Goal: Information Seeking & Learning: Learn about a topic

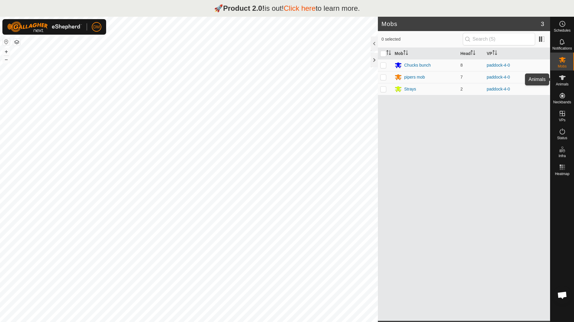
click at [564, 80] on icon at bounding box center [562, 77] width 7 height 7
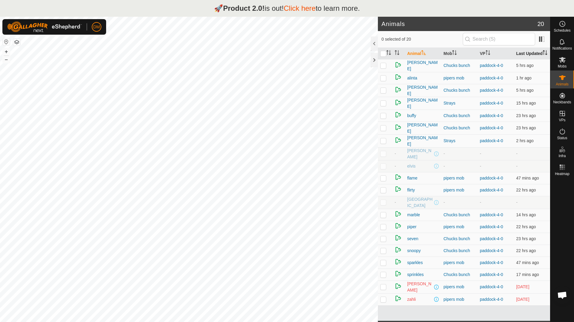
click at [521, 56] on th "Last Updated" at bounding box center [532, 54] width 36 height 12
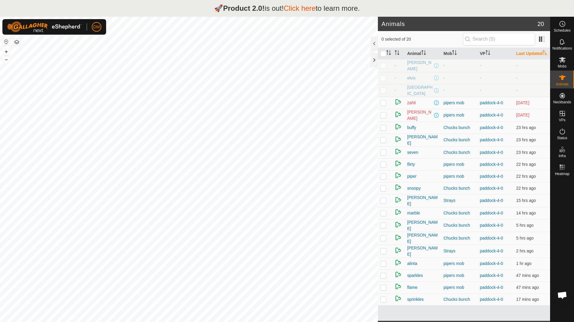
click at [521, 56] on th "Last Updated" at bounding box center [532, 54] width 36 height 12
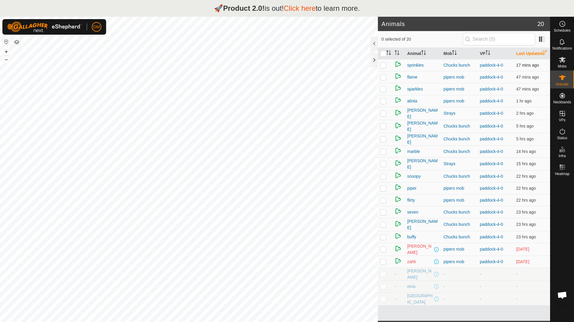
click at [384, 68] on p-checkbox at bounding box center [383, 65] width 6 height 5
click at [383, 68] on p-checkbox at bounding box center [383, 65] width 6 height 5
checkbox input "true"
click at [385, 92] on p-checkbox at bounding box center [383, 89] width 6 height 5
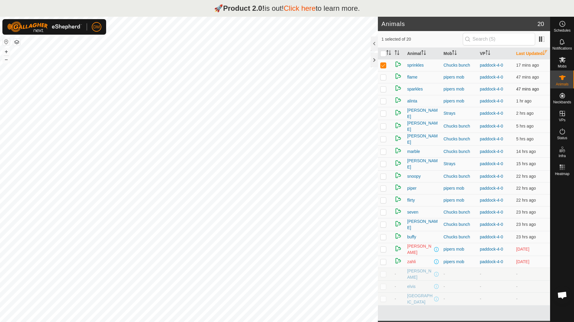
checkbox input "true"
click at [384, 227] on p-checkbox at bounding box center [383, 224] width 6 height 5
checkbox input "true"
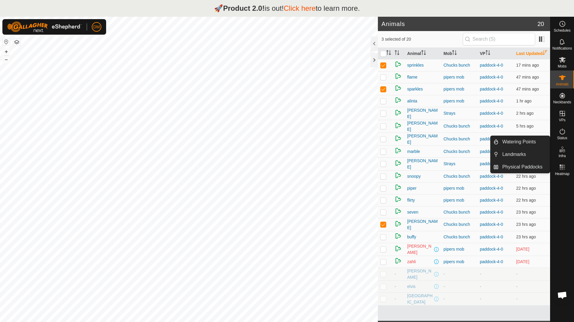
click at [561, 201] on div at bounding box center [563, 249] width 24 height 143
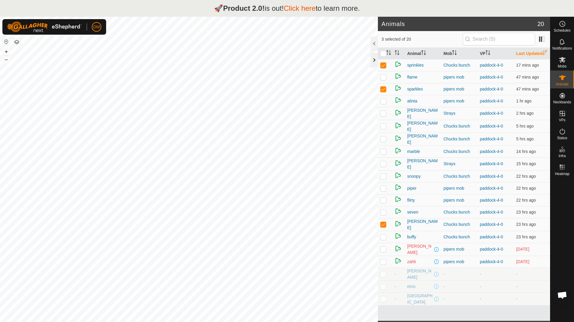
click at [373, 60] on div at bounding box center [374, 60] width 7 height 14
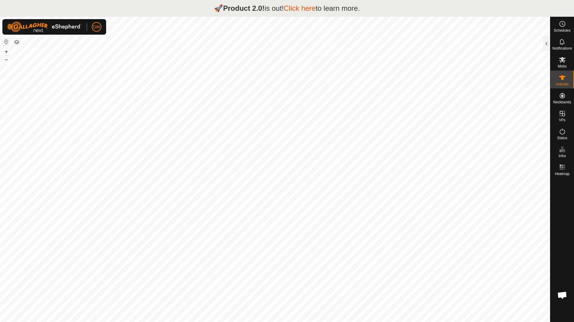
click at [562, 79] on icon at bounding box center [562, 77] width 7 height 5
click at [551, 44] on div "Notifications" at bounding box center [563, 44] width 24 height 18
click at [546, 43] on div at bounding box center [546, 43] width 7 height 14
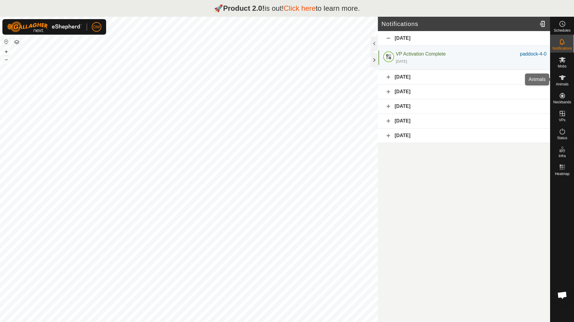
click at [562, 81] on icon at bounding box center [562, 77] width 7 height 7
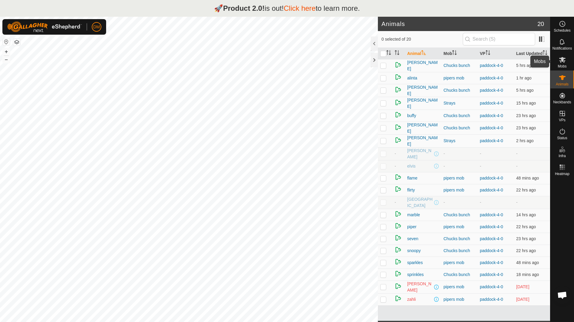
click at [564, 63] on icon at bounding box center [562, 59] width 7 height 7
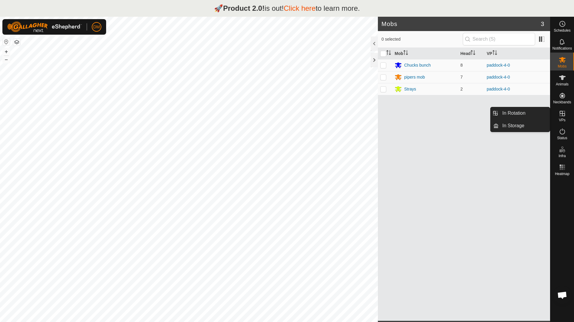
click at [564, 117] on icon at bounding box center [562, 113] width 7 height 7
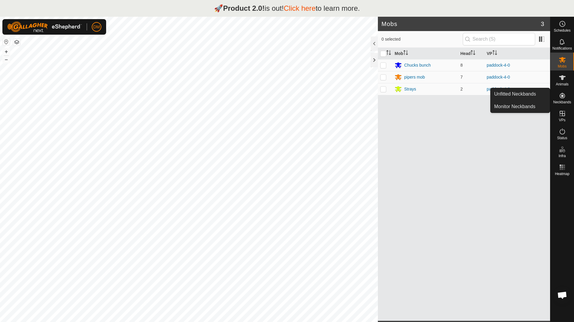
click at [564, 99] on icon at bounding box center [562, 95] width 7 height 7
click at [559, 78] on icon at bounding box center [562, 77] width 7 height 7
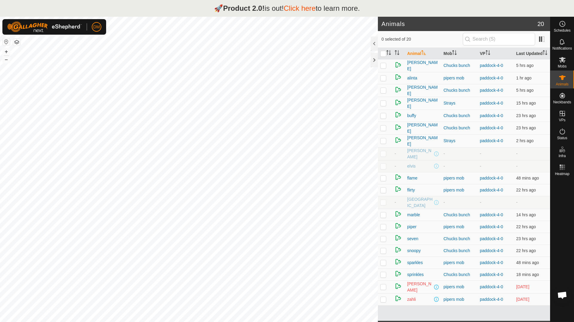
click at [384, 299] on p-checkbox at bounding box center [383, 299] width 6 height 5
checkbox input "false"
click at [384, 274] on p-checkbox at bounding box center [383, 274] width 6 height 5
click at [384, 273] on p-checkbox at bounding box center [383, 274] width 6 height 5
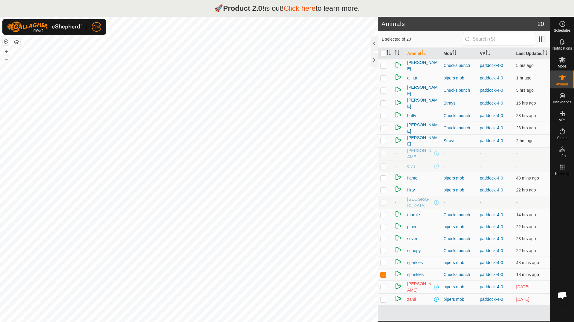
checkbox input "false"
click at [414, 72] on span "[PERSON_NAME]" at bounding box center [423, 66] width 32 height 13
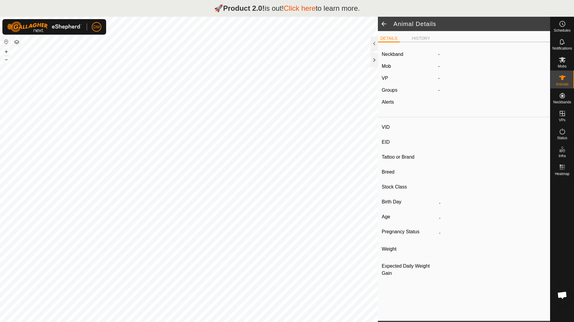
type input "[PERSON_NAME]"
type input "-"
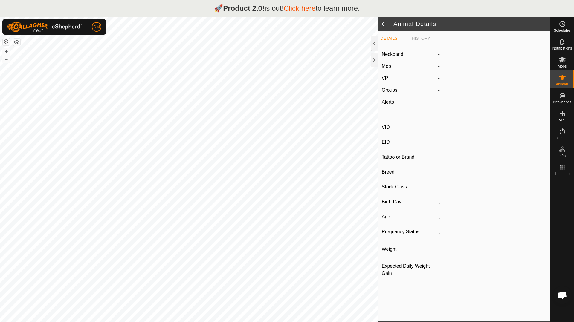
type input "08/2024"
type input "1 year 1 month"
type input "0 kg"
type input "-"
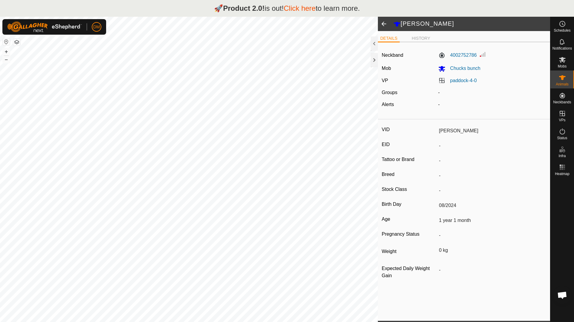
click at [383, 25] on span at bounding box center [384, 24] width 12 height 14
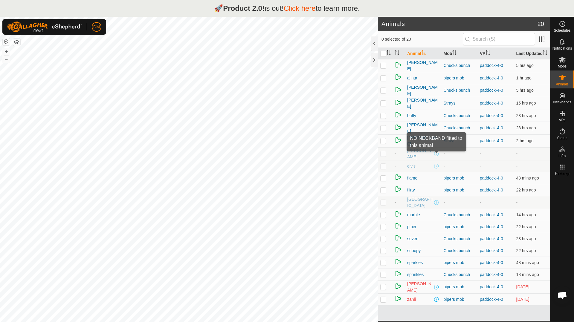
click at [437, 156] on span at bounding box center [436, 154] width 5 height 5
click at [409, 156] on span "[PERSON_NAME]" at bounding box center [420, 154] width 26 height 13
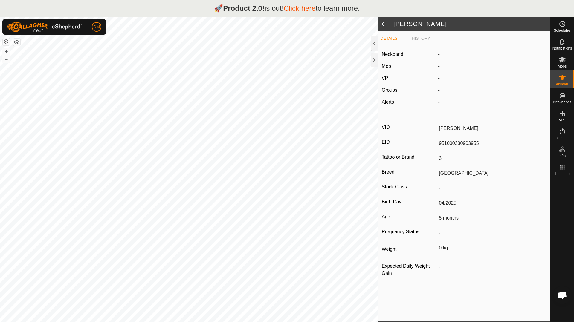
click at [297, 9] on link "Click here" at bounding box center [300, 8] width 32 height 8
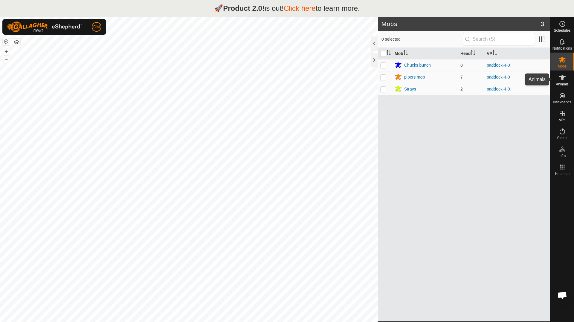
click at [557, 80] on es-animals-svg-icon at bounding box center [562, 78] width 11 height 10
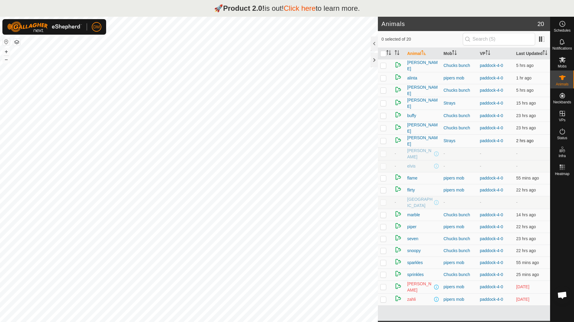
click at [383, 143] on p-checkbox at bounding box center [383, 140] width 6 height 5
checkbox input "false"
click at [564, 168] on icon at bounding box center [562, 167] width 7 height 7
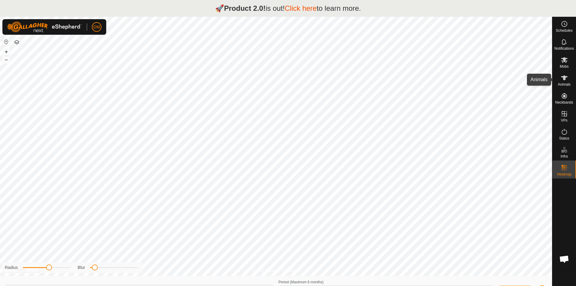
click at [562, 80] on icon at bounding box center [564, 77] width 7 height 7
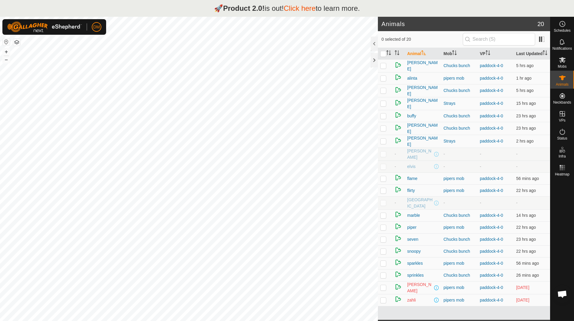
click at [447, 318] on div "Animal Mob VP Last Updated albert Chucks bunch paddock-4-0 5 hrs ago alinta pip…" at bounding box center [464, 184] width 172 height 272
drag, startPoint x: 437, startPoint y: 313, endPoint x: 388, endPoint y: 315, distance: 49.4
click at [387, 316] on div "Animal Mob VP Last Updated albert Chucks bunch paddock-4-0 5 hrs ago alinta pip…" at bounding box center [464, 184] width 172 height 272
drag, startPoint x: 505, startPoint y: 313, endPoint x: 527, endPoint y: 313, distance: 22.4
click at [506, 313] on div "Animal Mob VP Last Updated albert Chucks bunch paddock-4-0 5 hrs ago alinta pip…" at bounding box center [464, 184] width 172 height 272
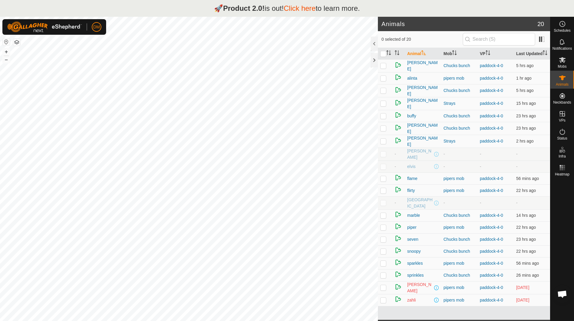
click at [531, 313] on div "Animal Mob VP Last Updated albert Chucks bunch paddock-4-0 5 hrs ago alinta pip…" at bounding box center [464, 184] width 172 height 272
drag, startPoint x: 418, startPoint y: 316, endPoint x: 409, endPoint y: 316, distance: 9.3
click at [416, 317] on div "Animal Mob VP Last Updated albert Chucks bunch paddock-4-0 5 hrs ago alinta pip…" at bounding box center [464, 184] width 172 height 272
click at [382, 118] on p-checkbox at bounding box center [383, 115] width 6 height 5
click at [383, 118] on p-checkbox at bounding box center [383, 115] width 6 height 5
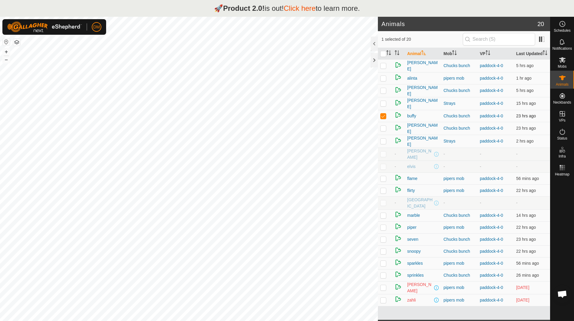
checkbox input "false"
